Goal: Transaction & Acquisition: Purchase product/service

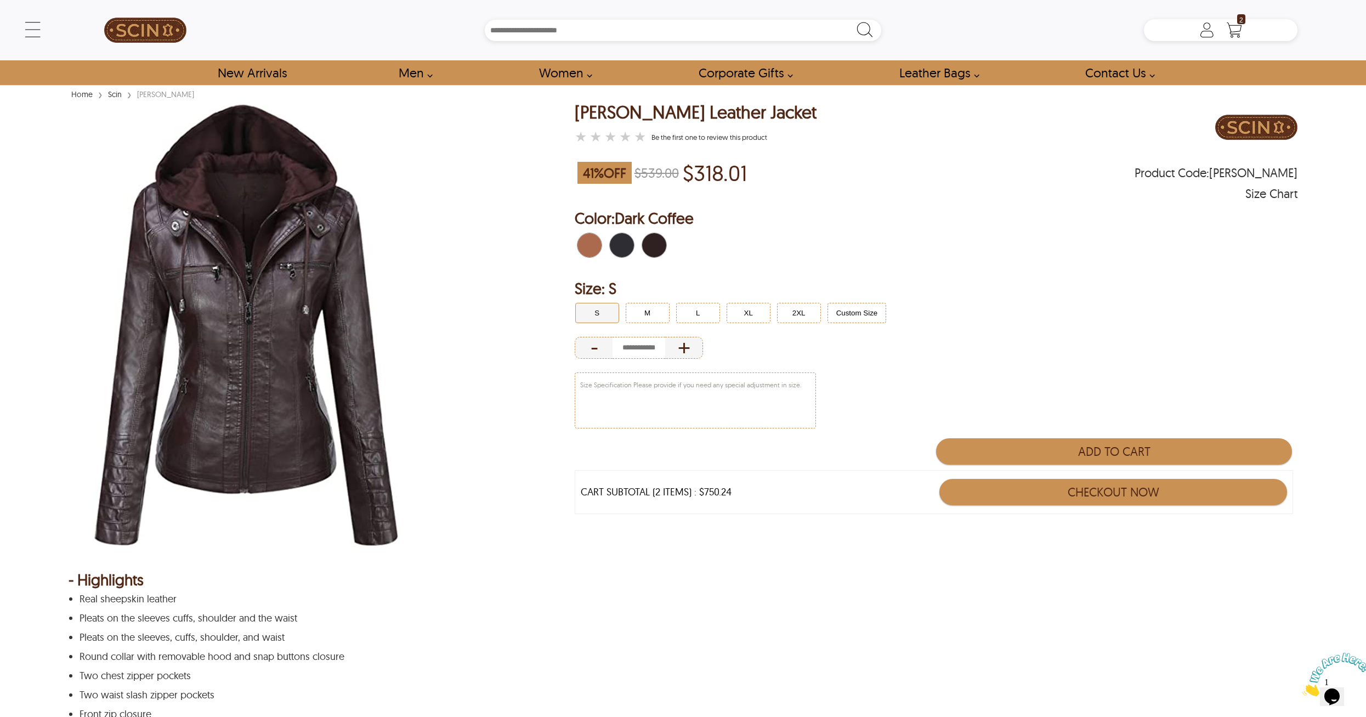
click at [624, 243] on span "Black" at bounding box center [625, 245] width 7 height 24
click at [626, 247] on span "Black" at bounding box center [625, 245] width 7 height 24
click at [625, 243] on span "Black" at bounding box center [625, 245] width 7 height 24
click at [707, 318] on button "L" at bounding box center [698, 313] width 44 height 20
type input "*"
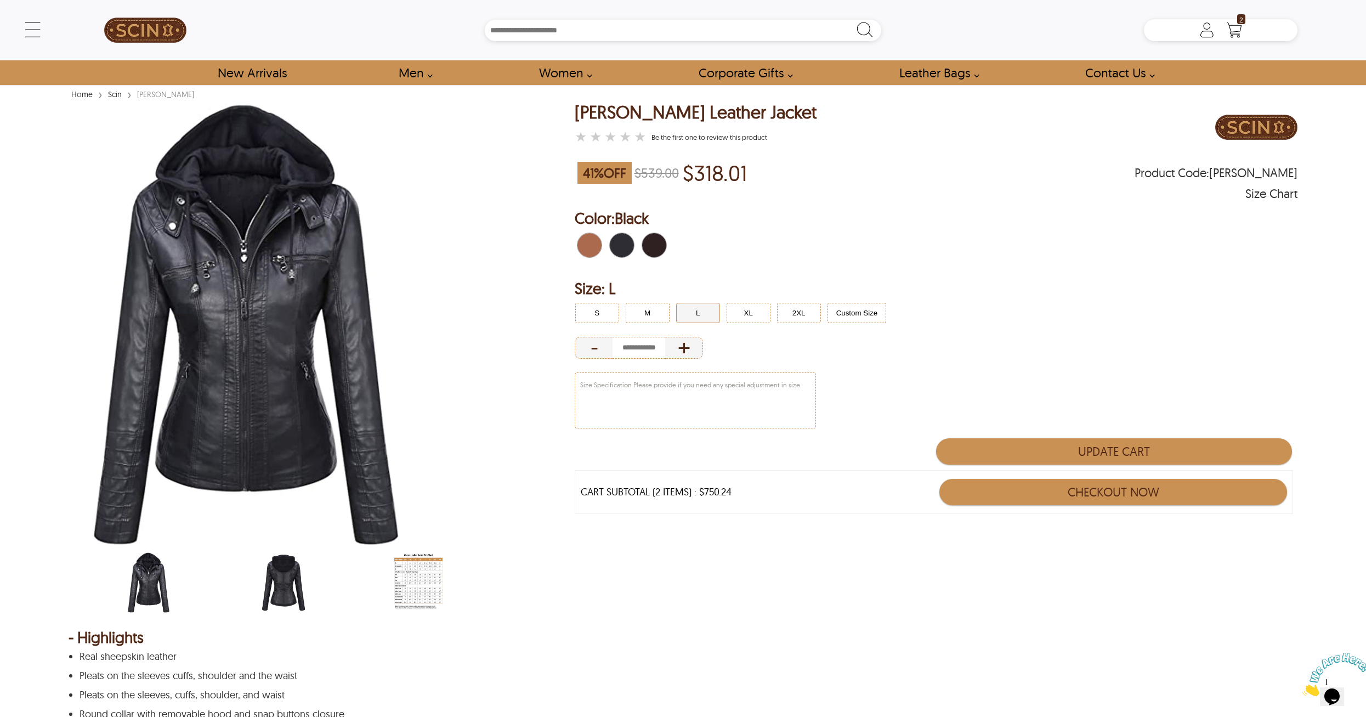
click at [622, 247] on span "Black" at bounding box center [625, 245] width 7 height 24
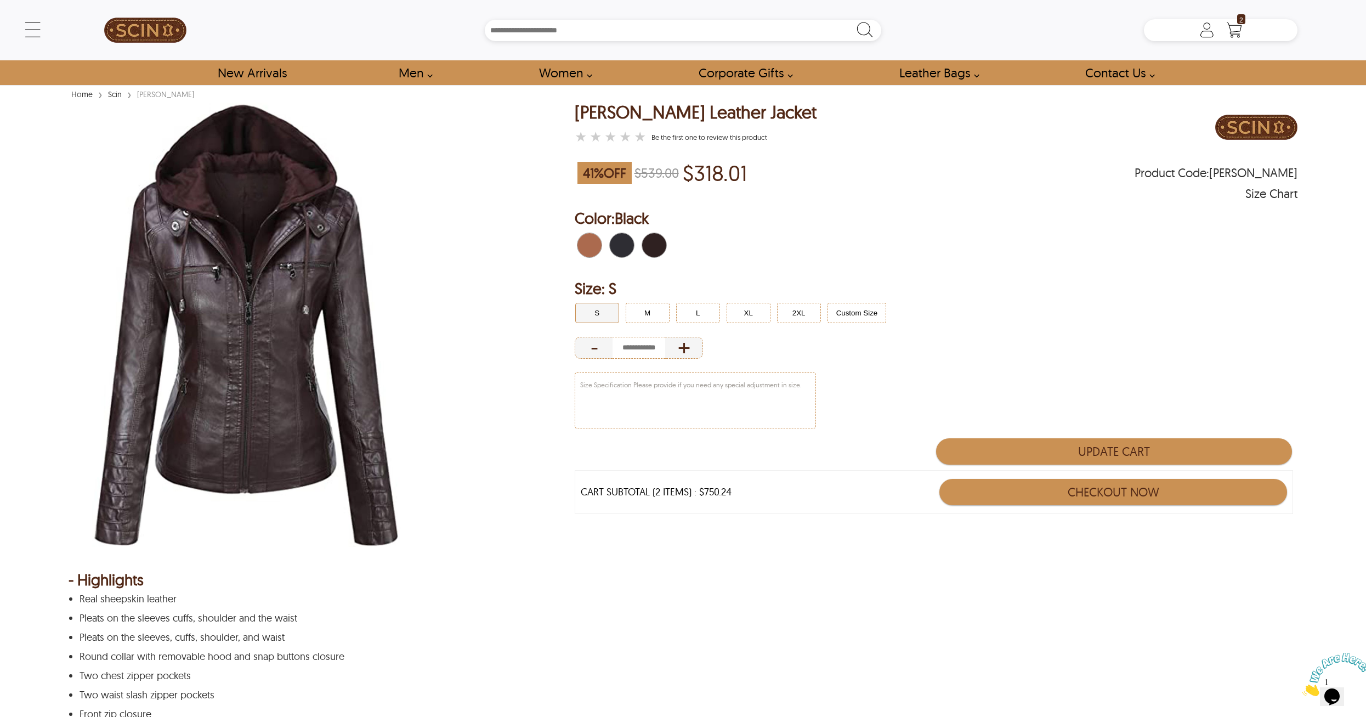
click at [618, 239] on span "Black" at bounding box center [616, 245] width 12 height 24
click at [710, 326] on ul "S M L XL 2XL Custom Size" at bounding box center [935, 312] width 726 height 27
click at [700, 311] on button "L" at bounding box center [698, 313] width 44 height 20
type input "*"
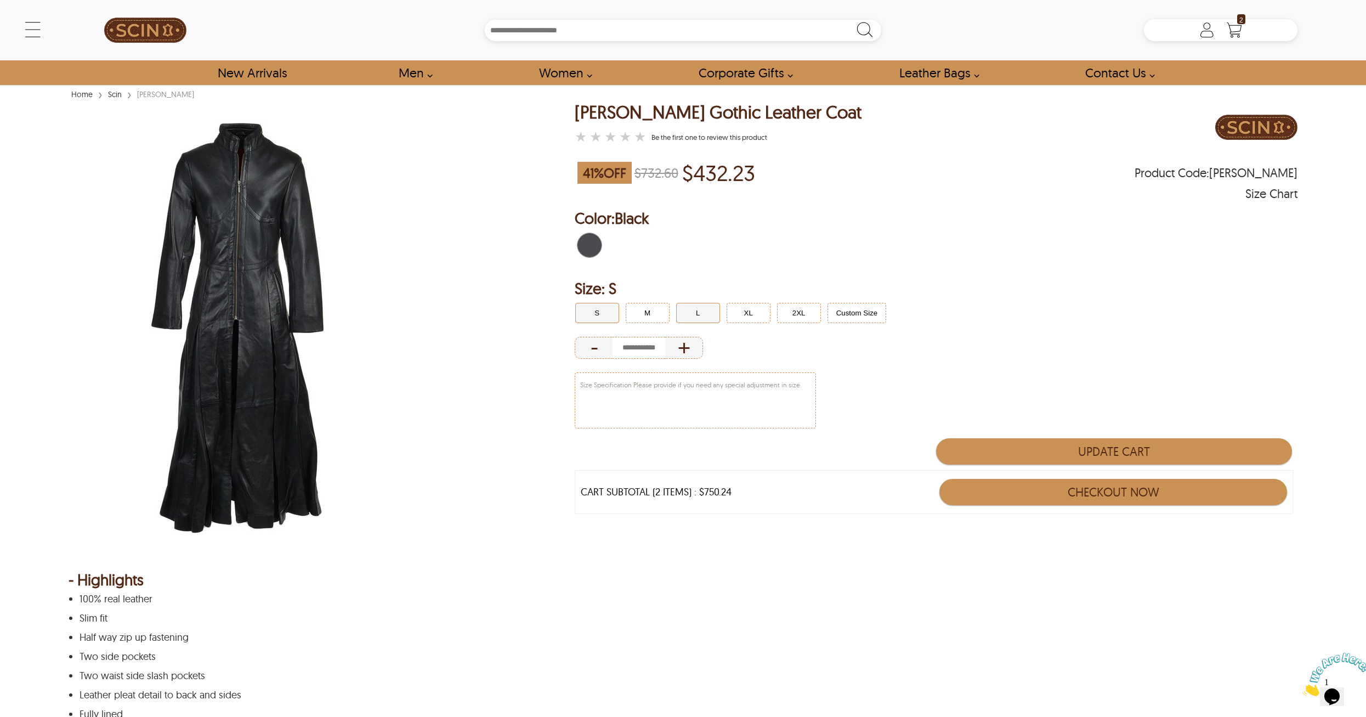
click at [695, 313] on button "L" at bounding box center [698, 313] width 44 height 20
type input "*"
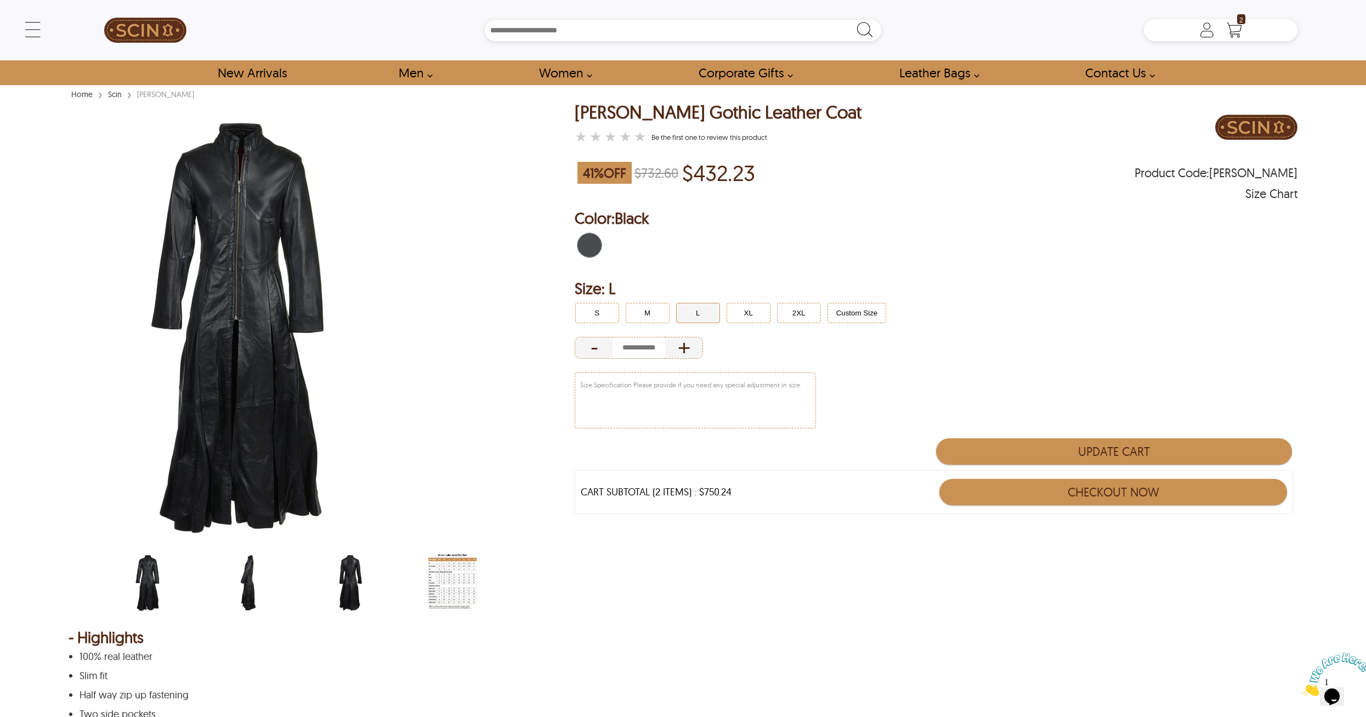
click at [256, 587] on img "scin-13177w-black-side.jpg" at bounding box center [249, 582] width 48 height 60
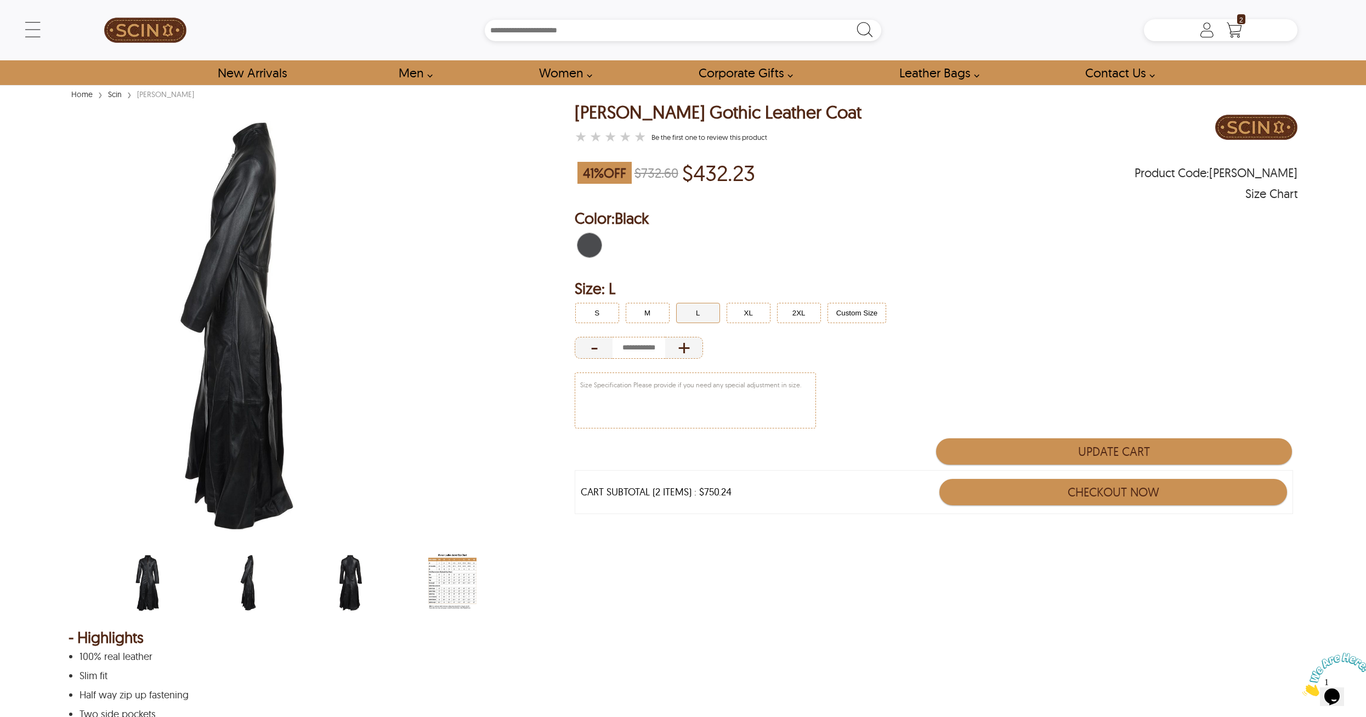
drag, startPoint x: 320, startPoint y: 591, endPoint x: 325, endPoint y: 598, distance: 9.0
click at [325, 592] on ul at bounding box center [321, 583] width 405 height 63
click at [339, 593] on img "scin-13177w-black-back.jpg" at bounding box center [351, 582] width 48 height 60
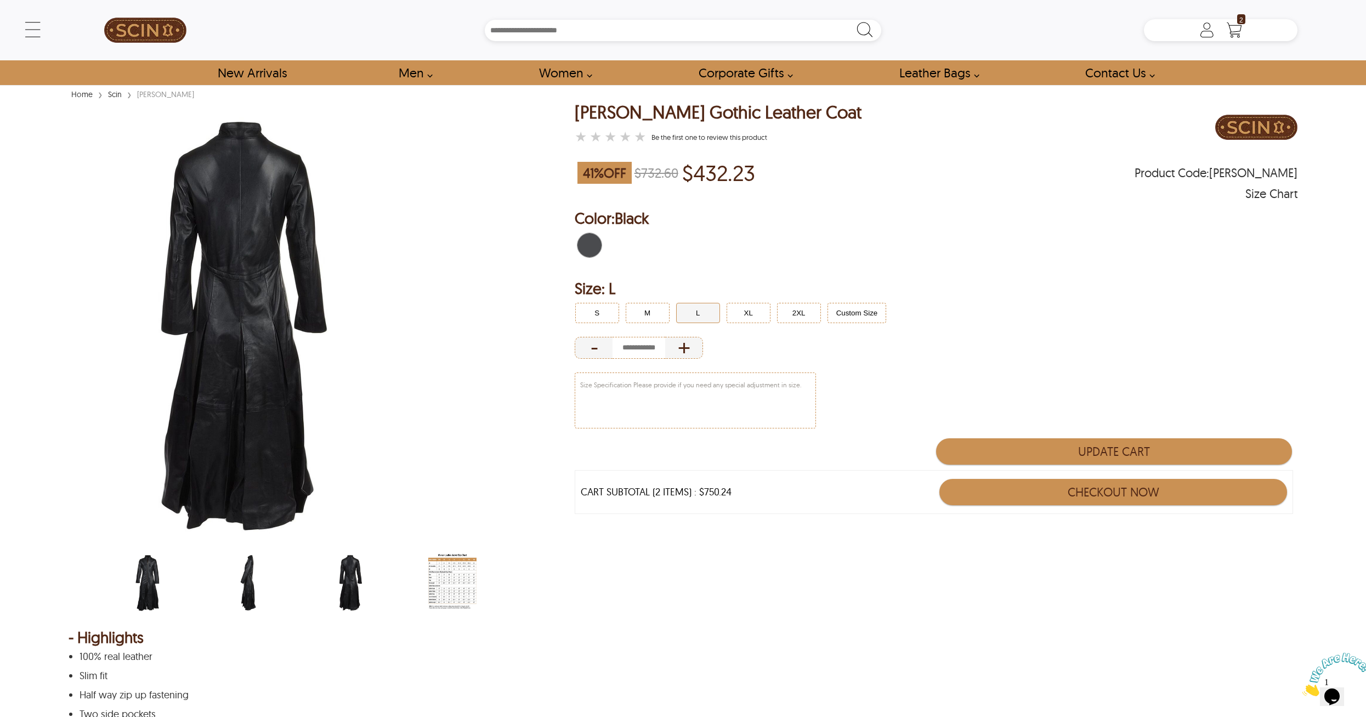
click at [229, 601] on img "scin-13177w-black-side.jpg" at bounding box center [249, 582] width 48 height 60
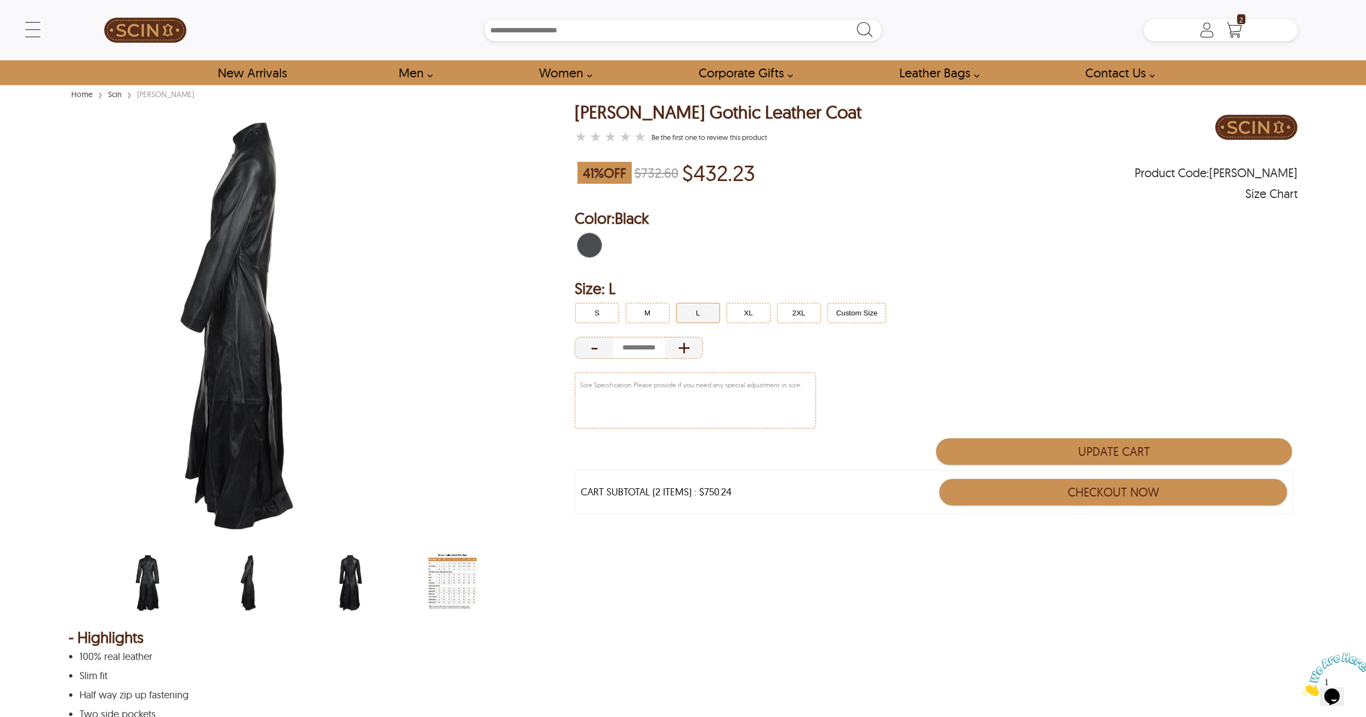
click at [177, 580] on div "scin-13177w-black.jpg" at bounding box center [169, 583] width 90 height 63
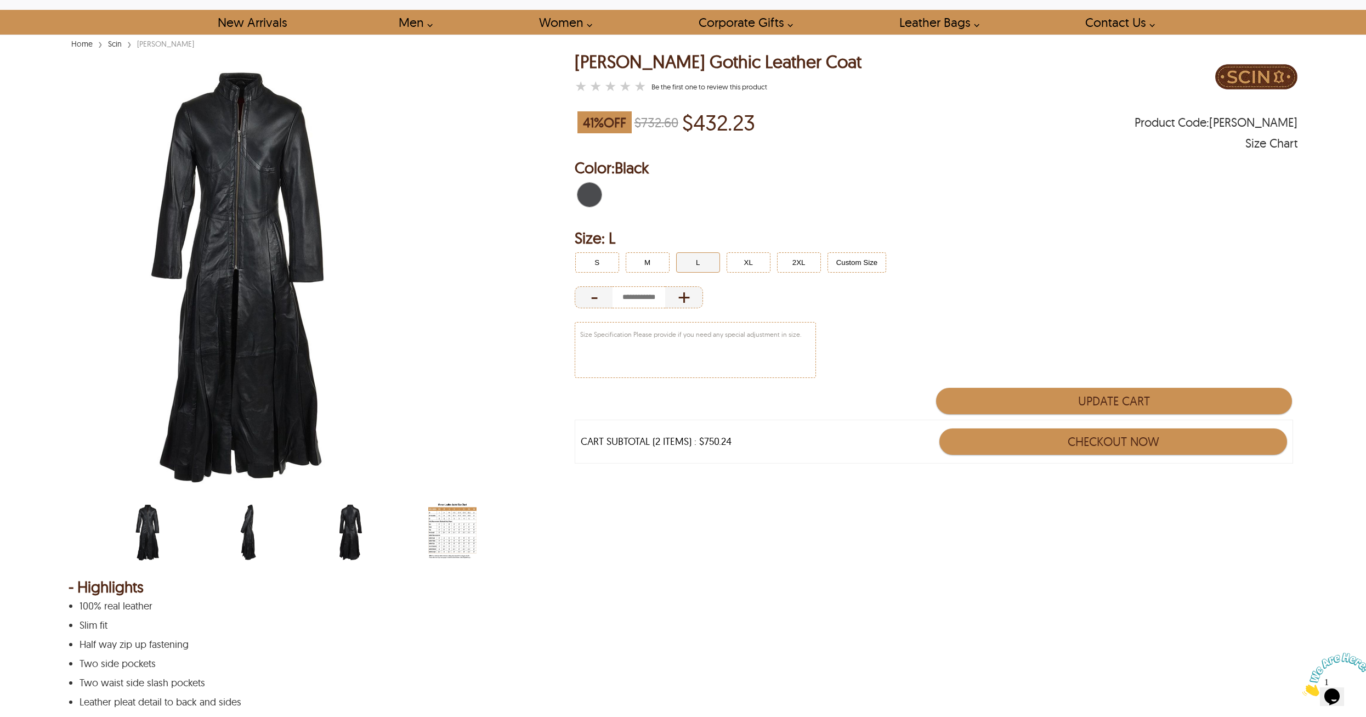
scroll to position [55, 0]
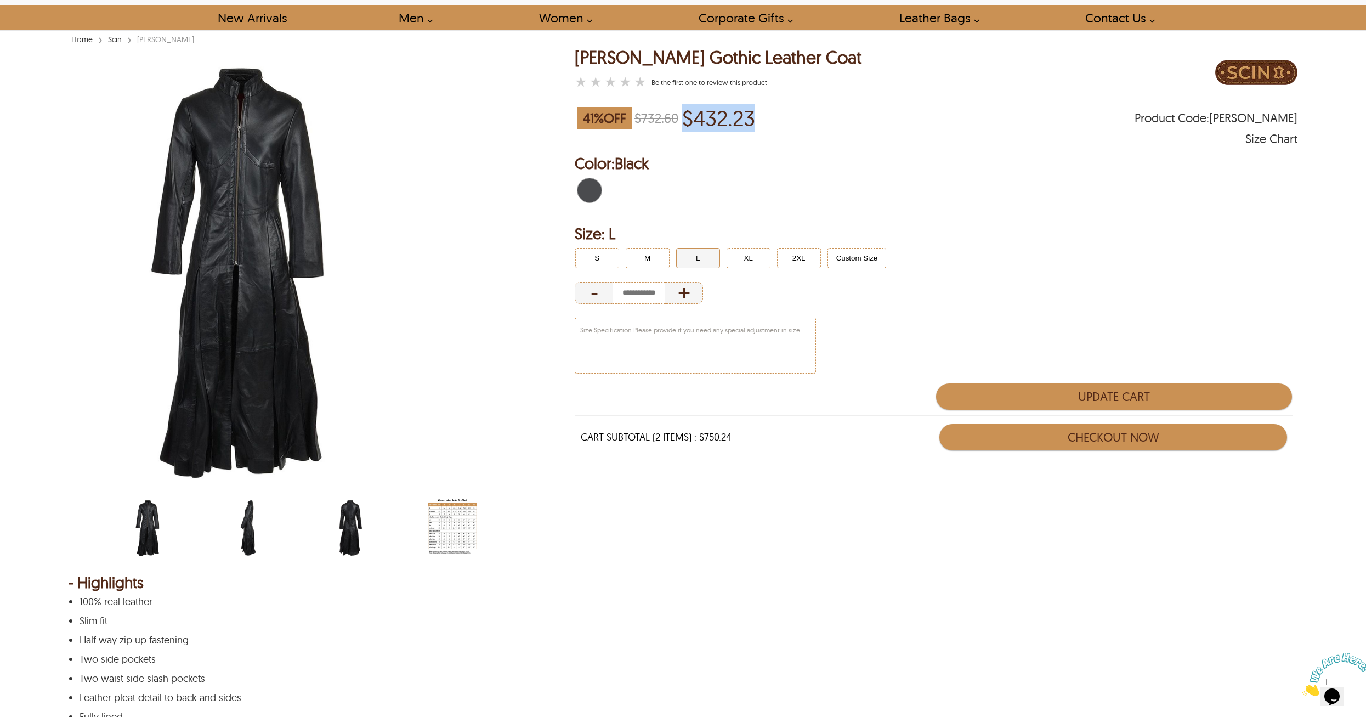
drag, startPoint x: 718, startPoint y: 118, endPoint x: 804, endPoint y: 122, distance: 86.7
click at [796, 122] on div "41 % OFF $732.60 $432.23 Product Code : [PERSON_NAME]" at bounding box center [936, 118] width 723 height 31
click at [809, 128] on div "41 % OFF $732.60 $432.23 Product Code : [PERSON_NAME]" at bounding box center [936, 118] width 723 height 31
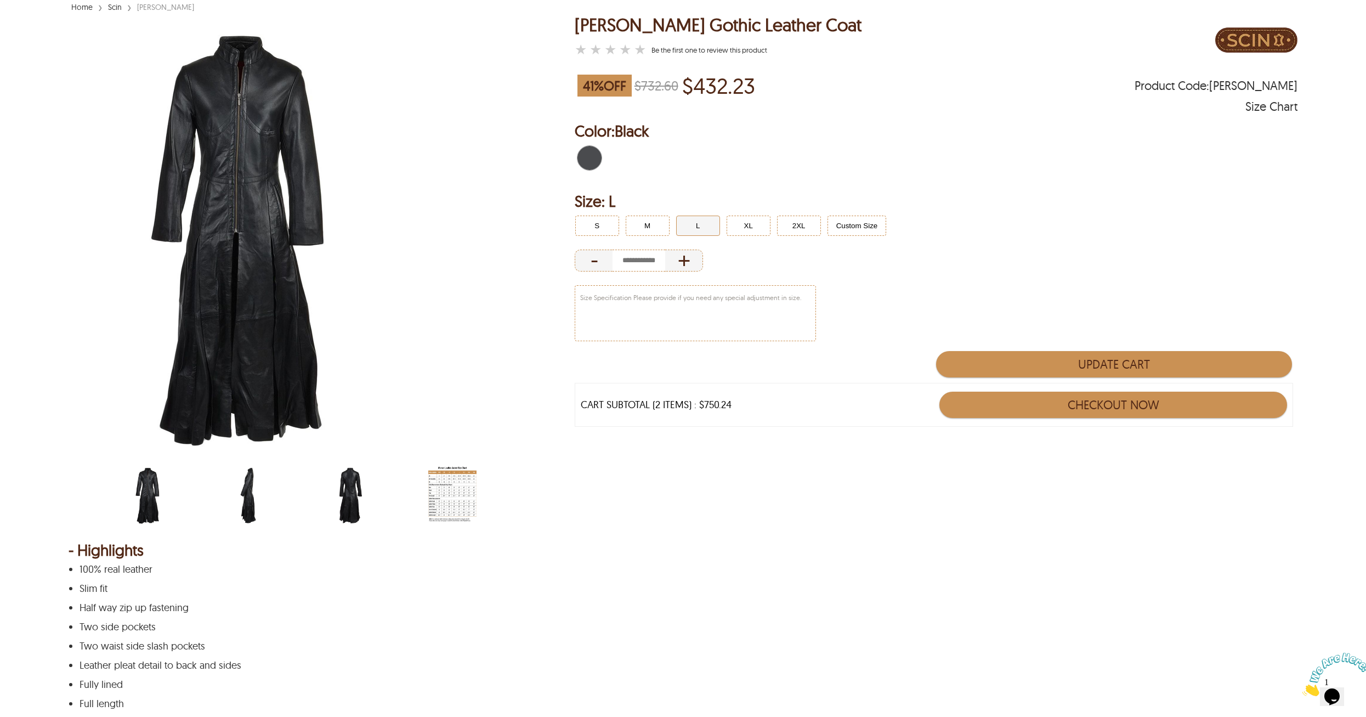
scroll to position [0, 0]
